Goal: Task Accomplishment & Management: Manage account settings

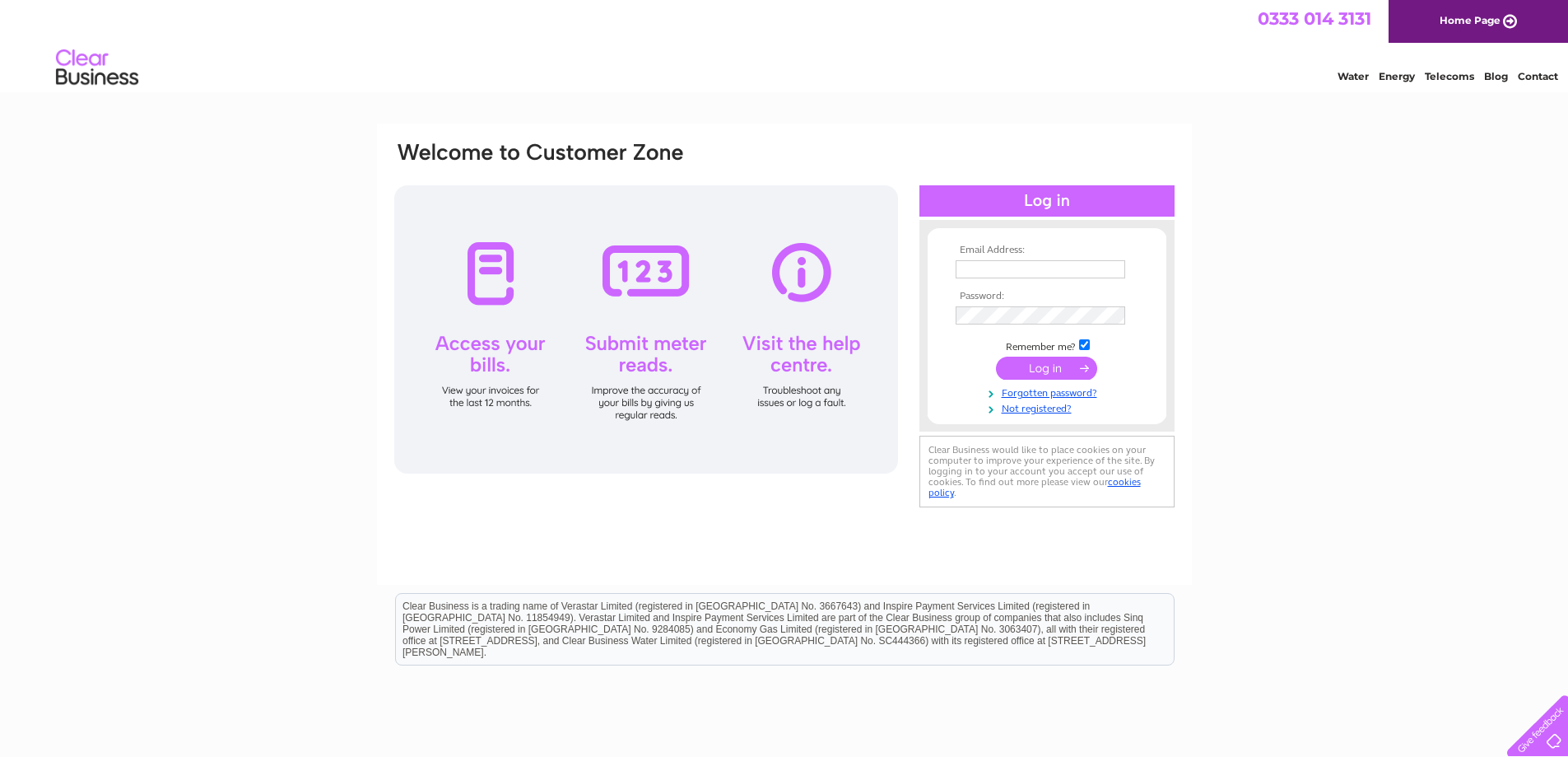
type input "accounts@wellmachined.co.uk"
click at [1069, 365] on input "submit" at bounding box center [1046, 368] width 102 height 23
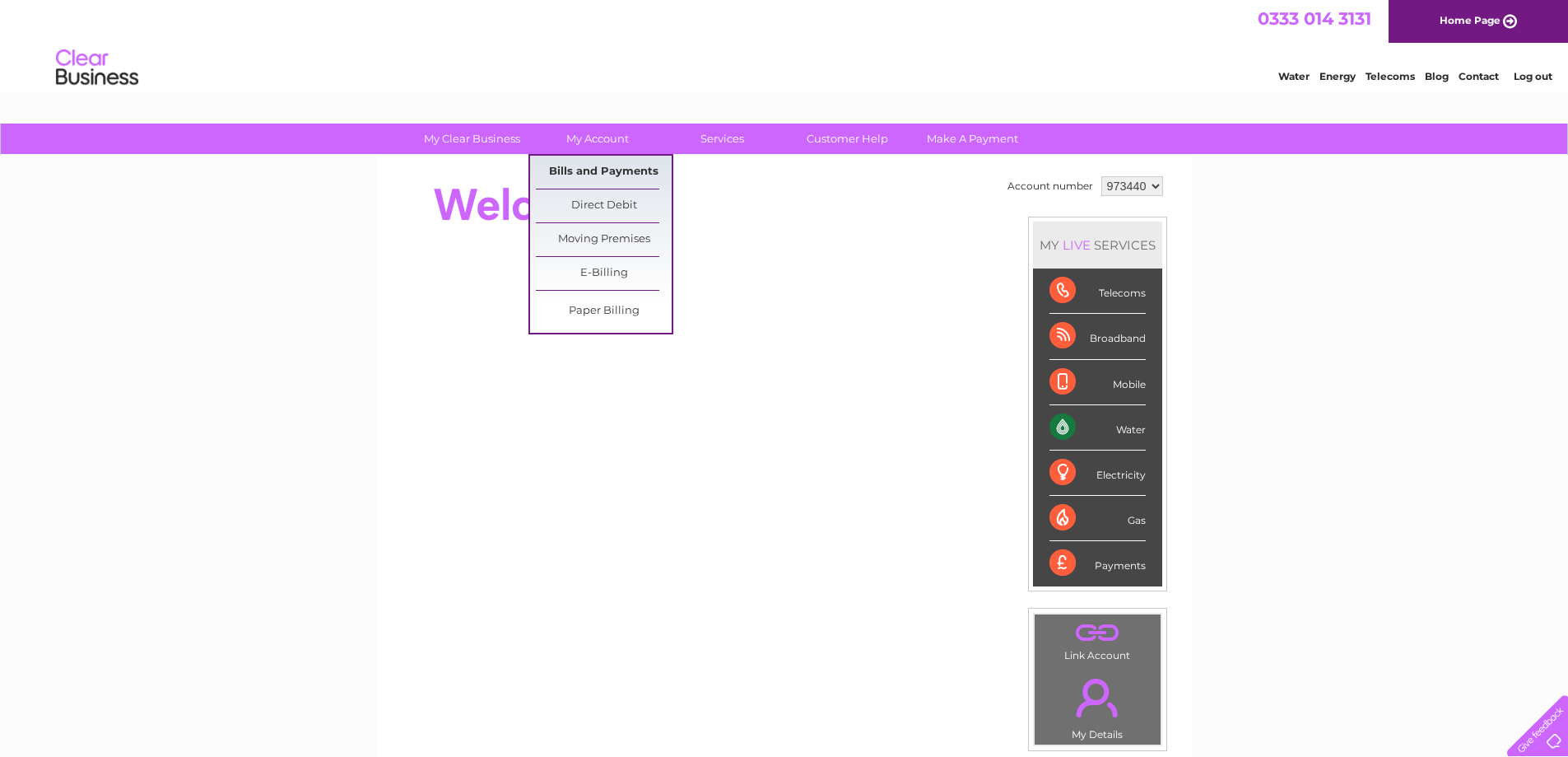
click at [589, 166] on link "Bills and Payments" at bounding box center [604, 172] width 136 height 33
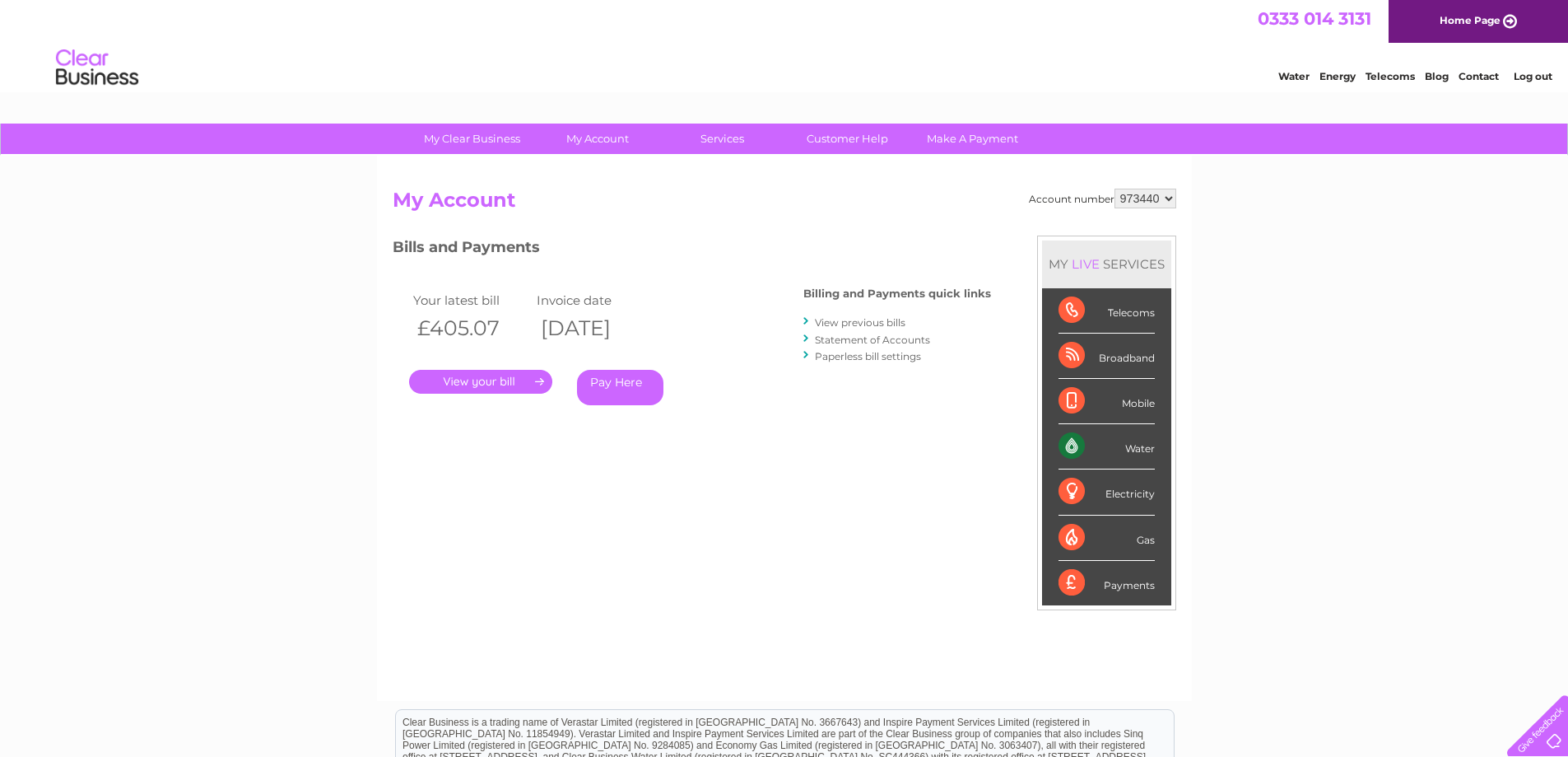
click at [463, 387] on link "." at bounding box center [481, 382] width 143 height 24
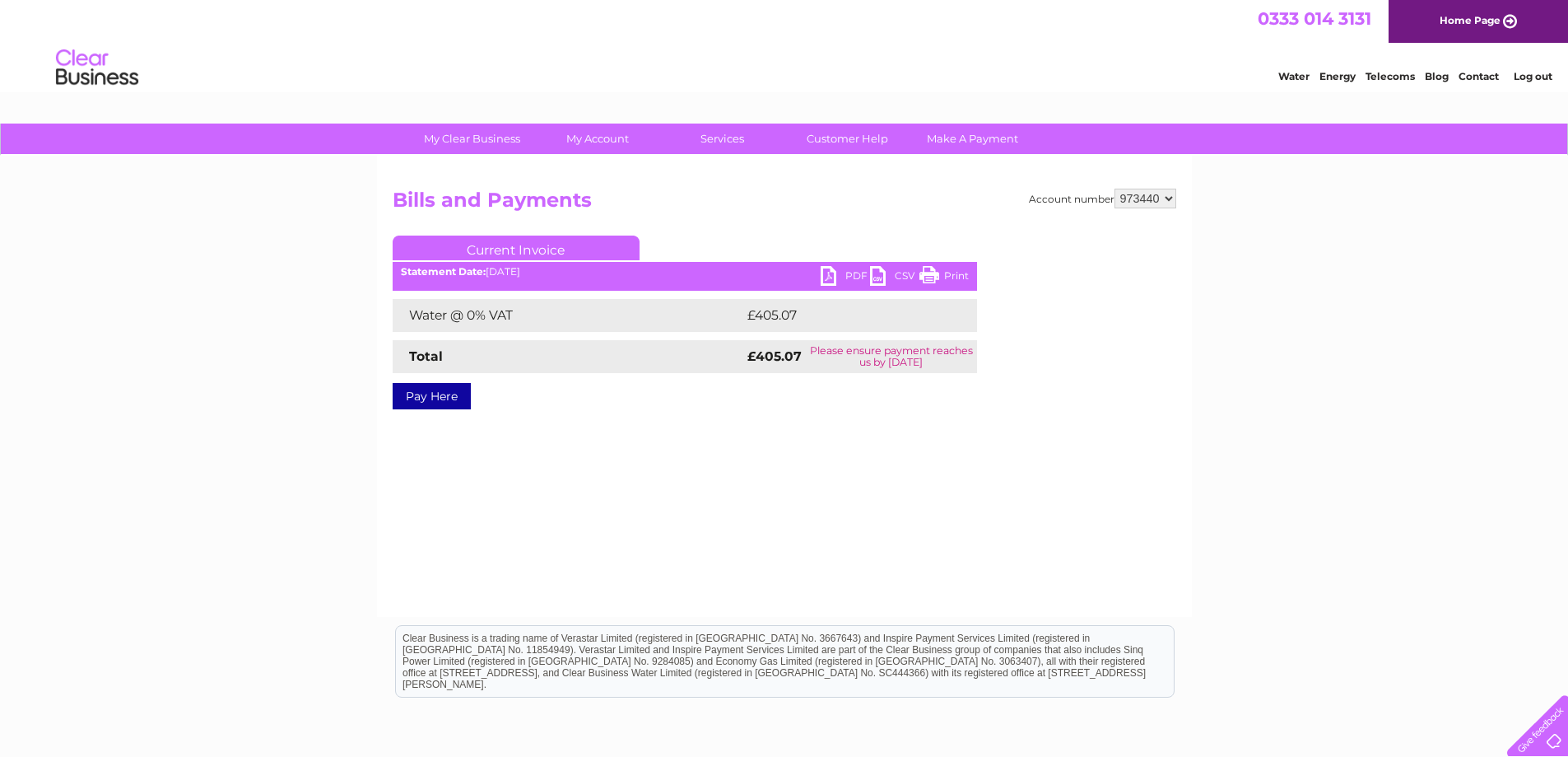
drag, startPoint x: 948, startPoint y: 277, endPoint x: 1271, endPoint y: 34, distance: 404.2
click at [948, 277] on link "Print" at bounding box center [944, 278] width 49 height 24
click at [840, 272] on link "PDF" at bounding box center [845, 278] width 49 height 24
